Goal: Information Seeking & Learning: Find specific fact

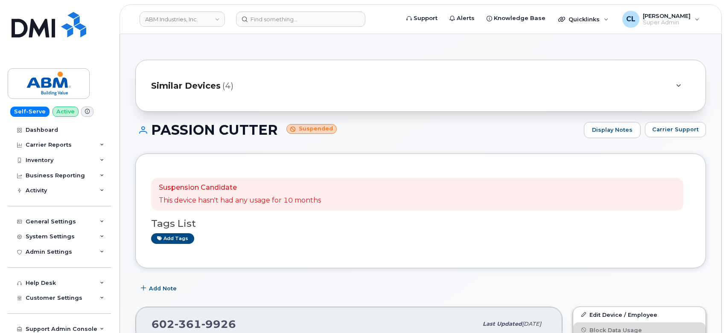
click at [287, 9] on header "ABM Industries, Inc. Support Alerts Knowledge Base Quicklinks Suspend / Cancel …" at bounding box center [421, 19] width 602 height 30
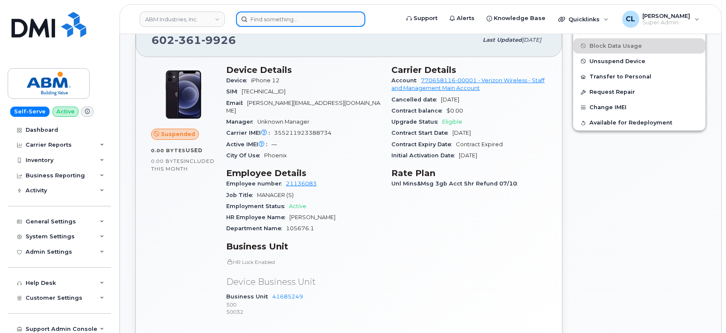
click at [289, 12] on input at bounding box center [300, 19] width 129 height 15
paste input "6282559675"
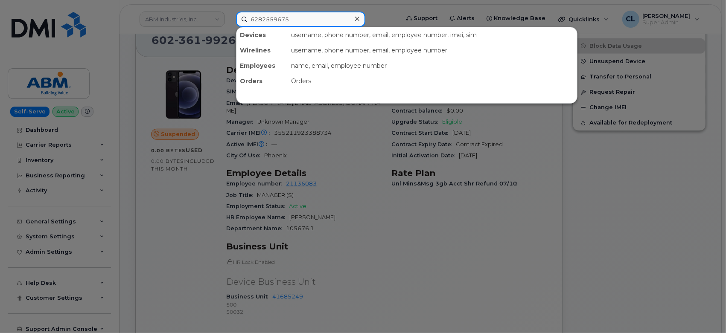
type input "6282559675"
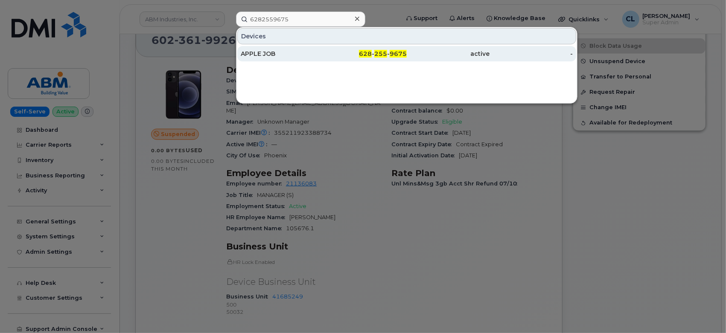
click at [407, 60] on div "628 - 255 - 9675" at bounding box center [448, 53] width 83 height 15
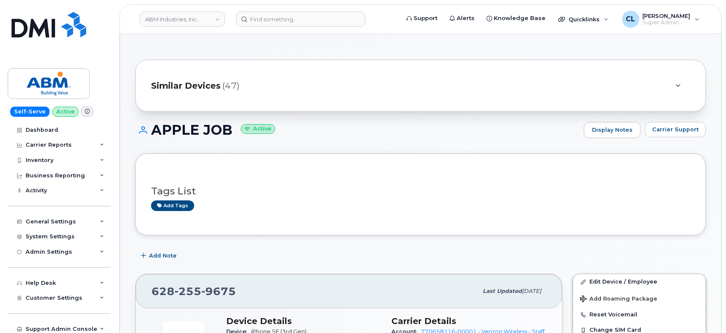
click at [699, 149] on div "APPLE JOB Active Display Notes Carrier Support" at bounding box center [420, 138] width 571 height 32
